Goal: Information Seeking & Learning: Learn about a topic

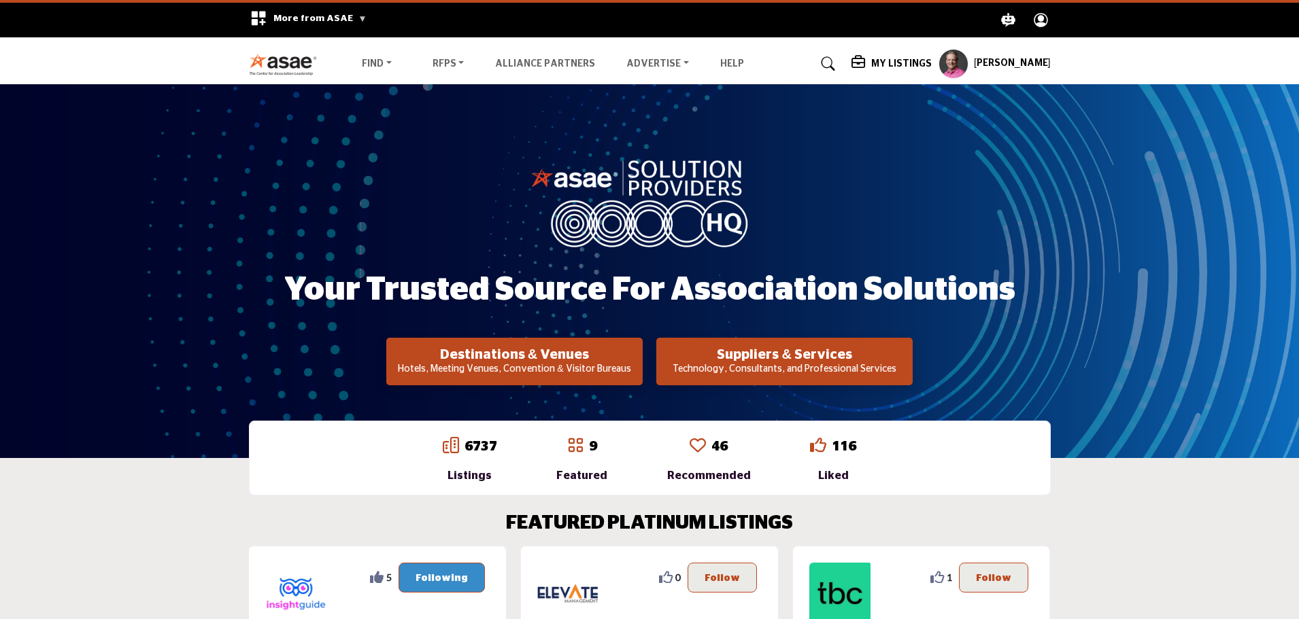
click at [915, 60] on h5 "My Listings" at bounding box center [901, 64] width 61 height 12
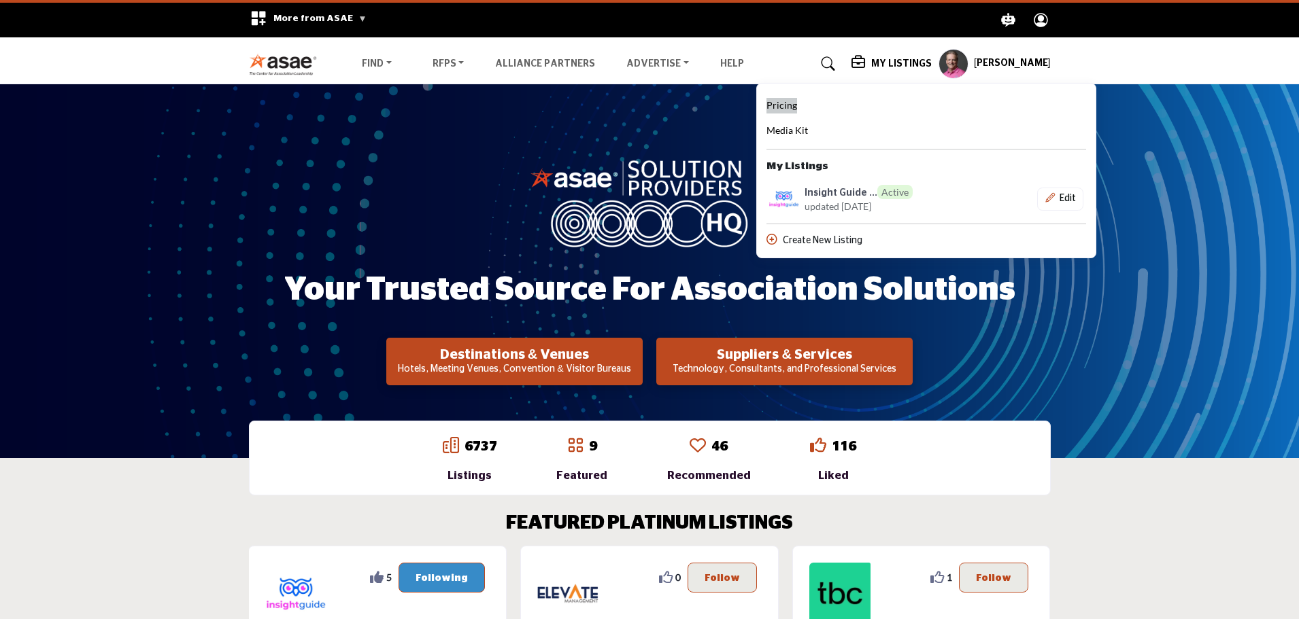
click at [797, 101] on span "Pricing" at bounding box center [781, 105] width 31 height 12
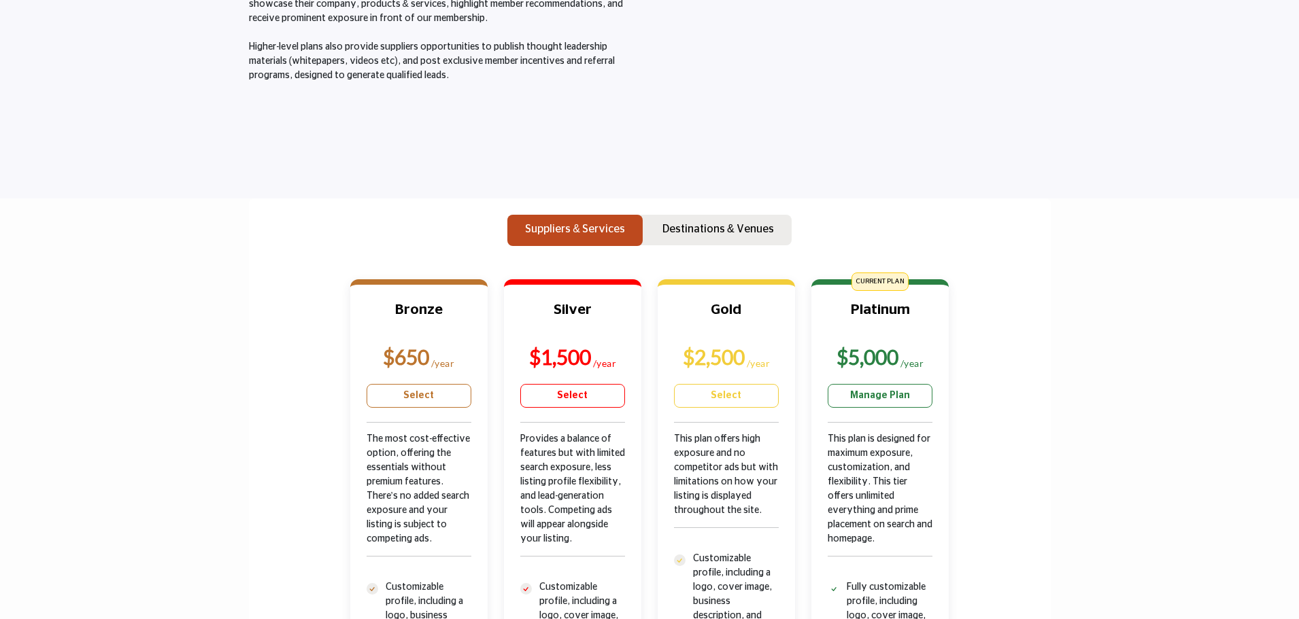
scroll to position [272, 0]
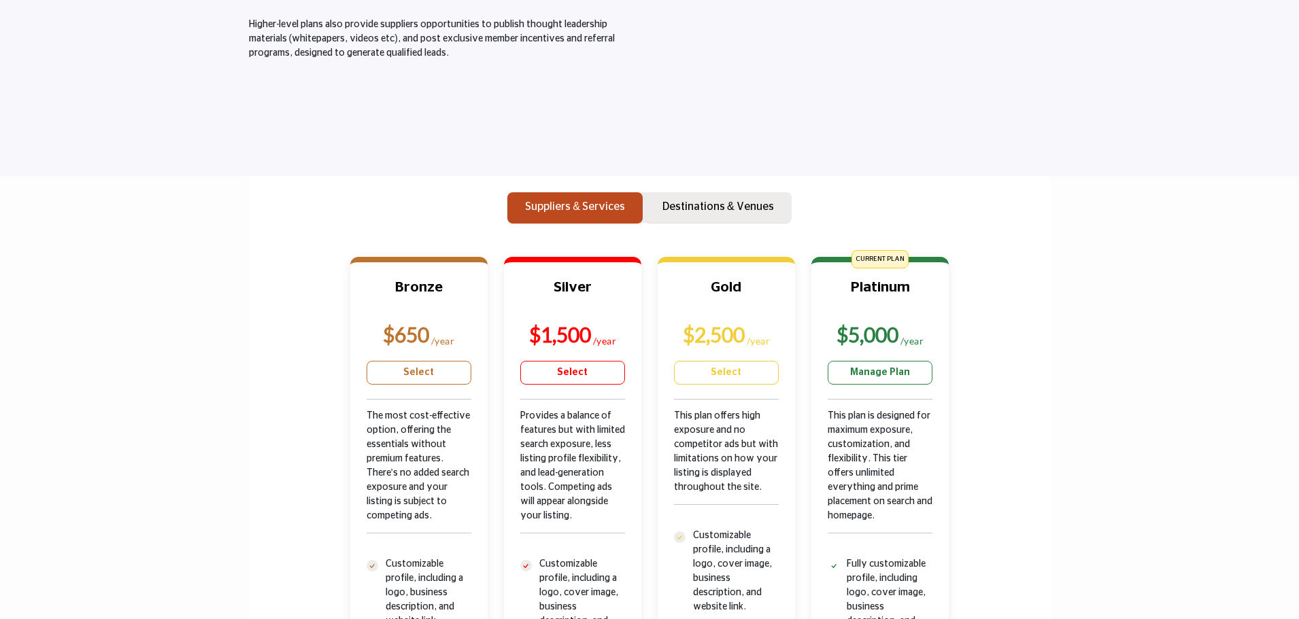
click at [704, 209] on p "Destinations & Venues" at bounding box center [718, 207] width 112 height 16
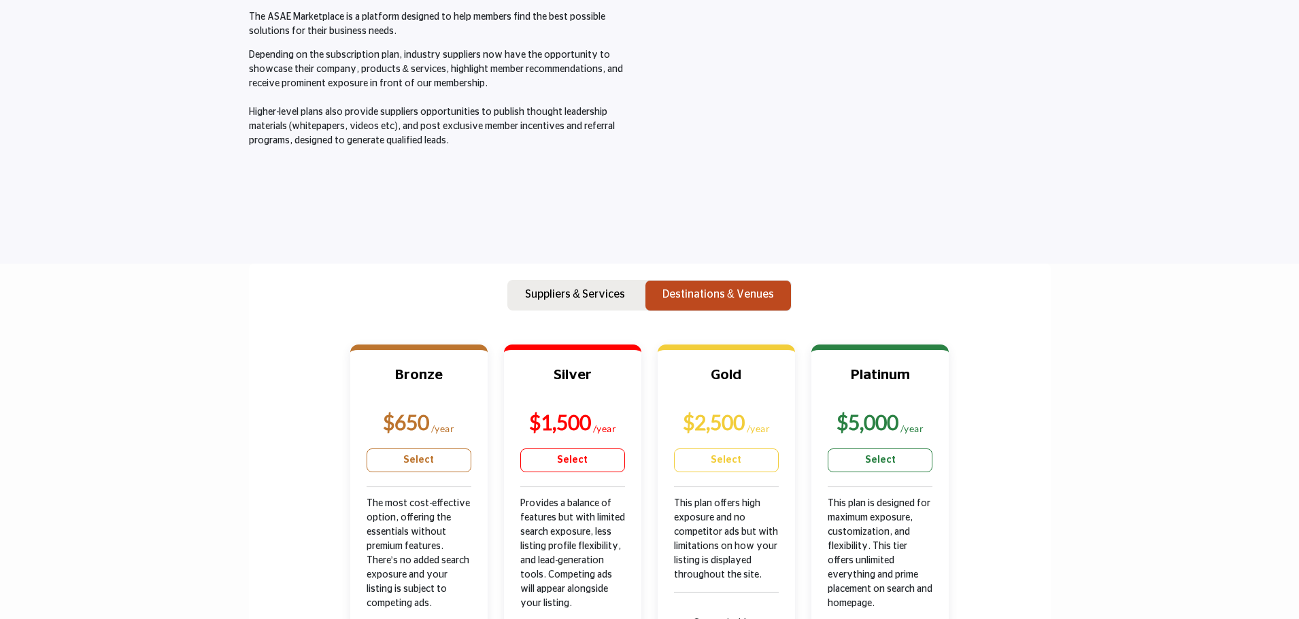
scroll to position [204, 0]
